Goal: Task Accomplishment & Management: Manage account settings

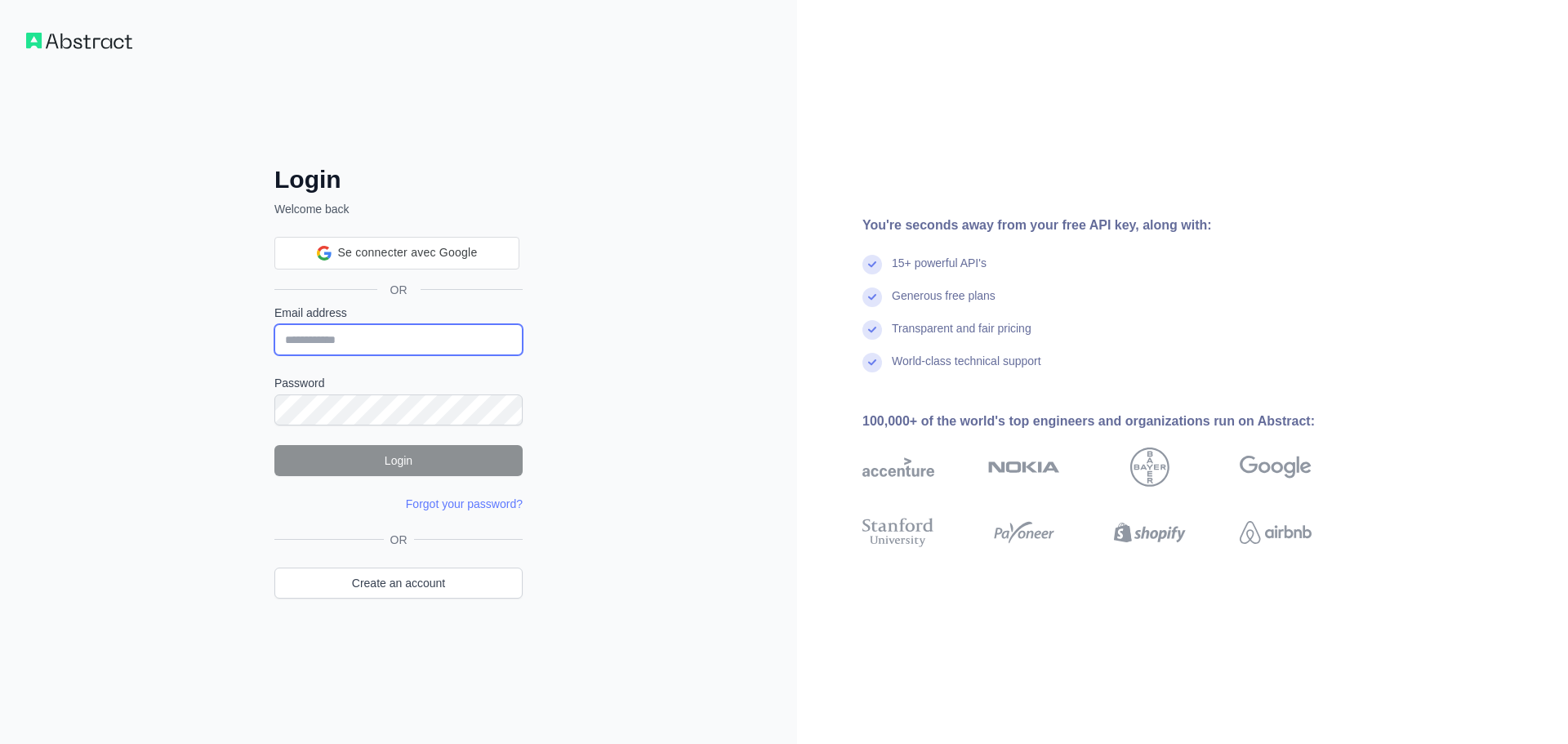
type input "**********"
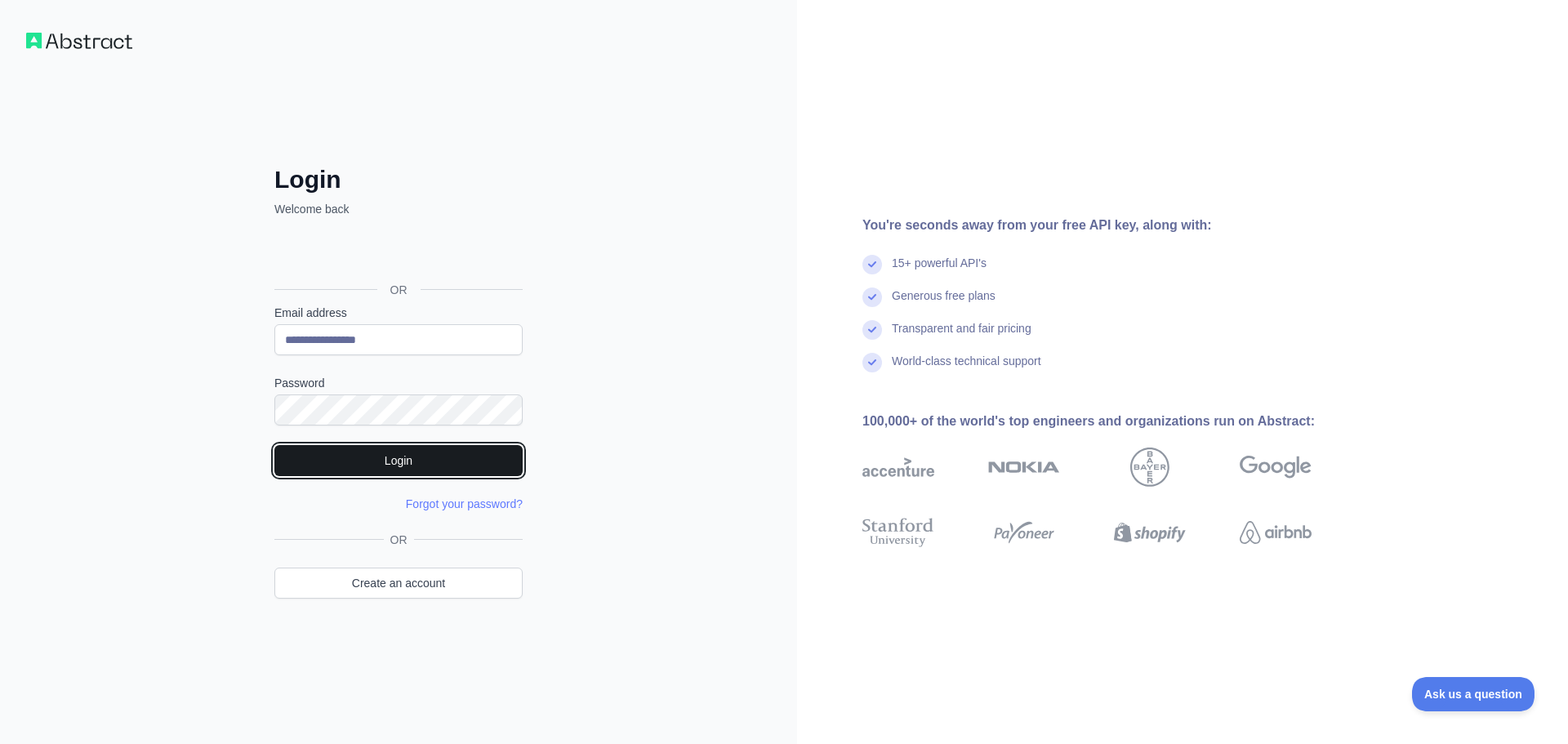
click at [405, 453] on button "Login" at bounding box center [398, 460] width 249 height 31
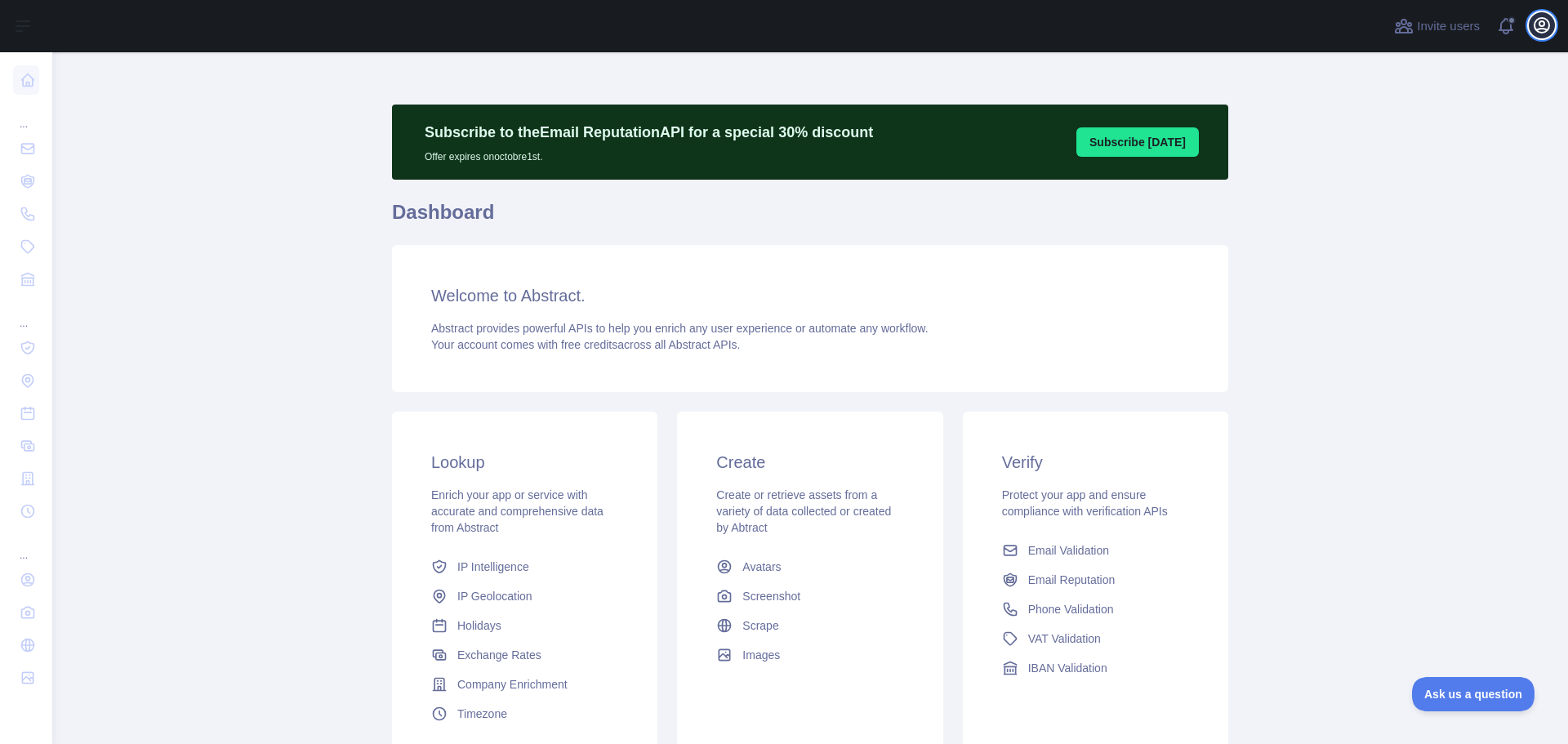
click at [1553, 31] on button "Open user menu" at bounding box center [1542, 26] width 26 height 26
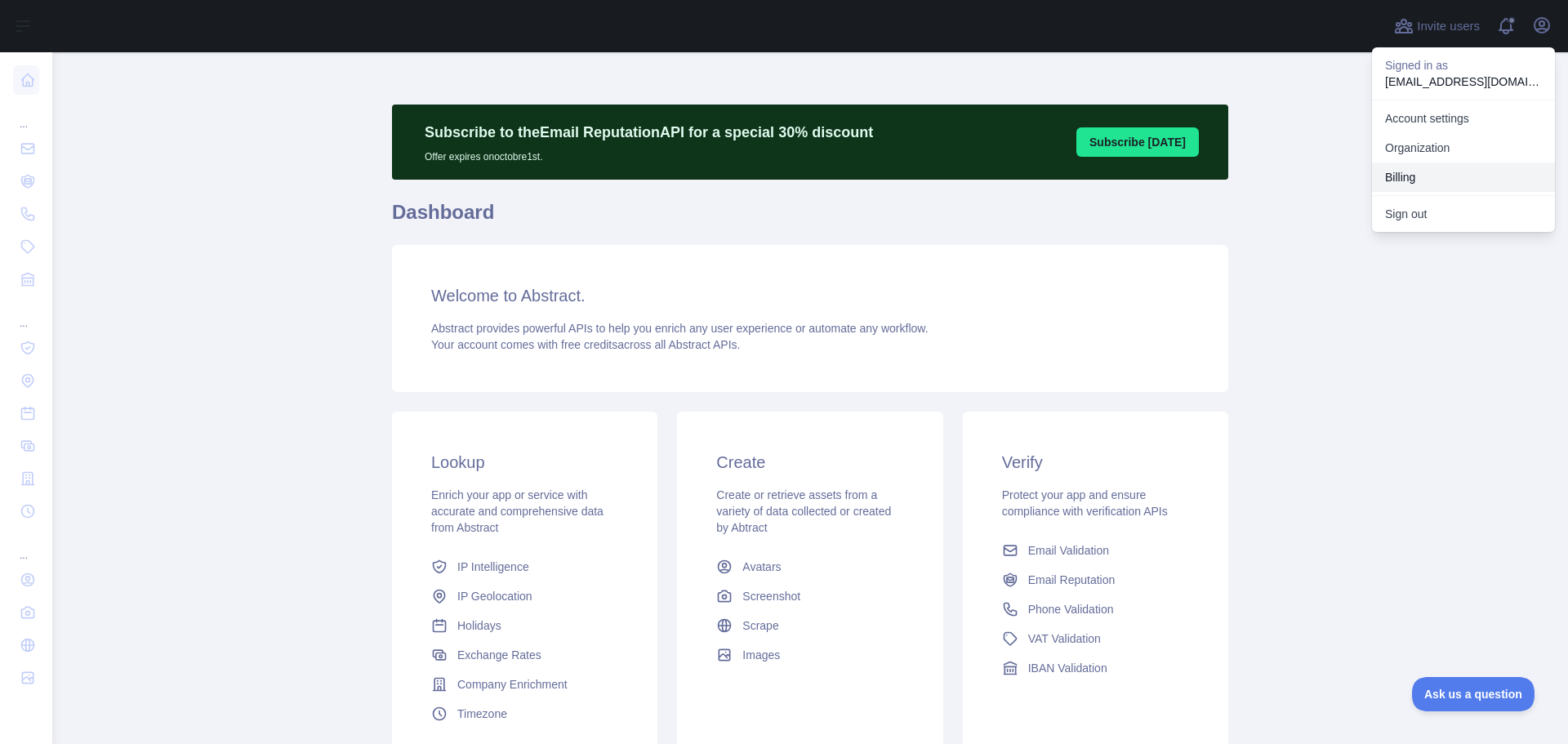
click at [1409, 186] on button "Billing" at bounding box center [1462, 176] width 182 height 29
